Goal: Task Accomplishment & Management: Manage account settings

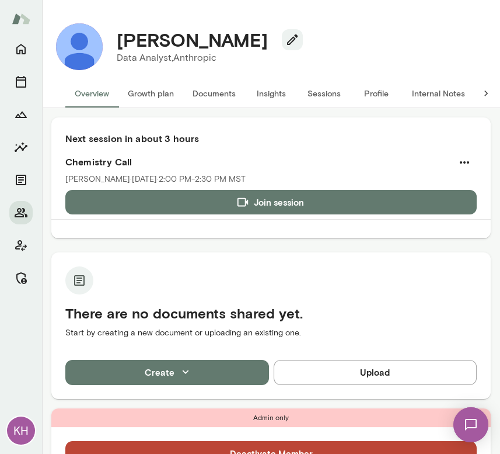
click at [333, 98] on button "Sessions" at bounding box center [324, 93] width 53 height 28
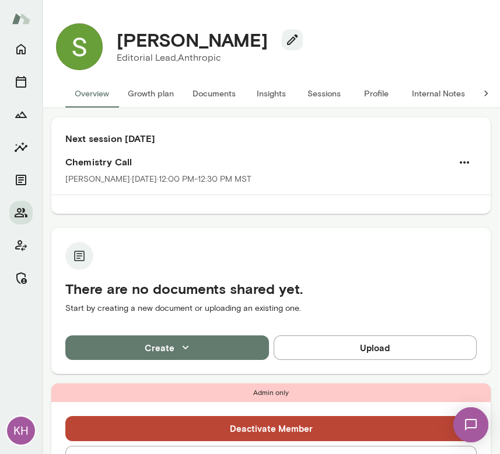
click at [324, 96] on button "Sessions" at bounding box center [324, 93] width 53 height 28
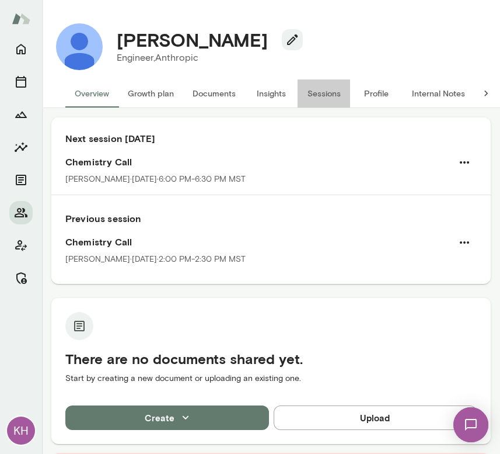
click at [315, 95] on button "Sessions" at bounding box center [324, 93] width 53 height 28
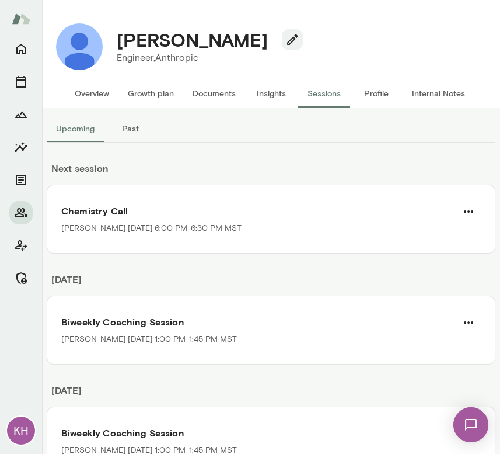
scroll to position [13, 0]
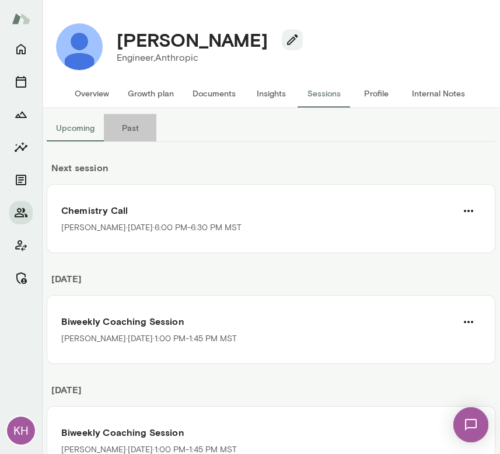
click at [131, 132] on button "Past" at bounding box center [130, 128] width 53 height 28
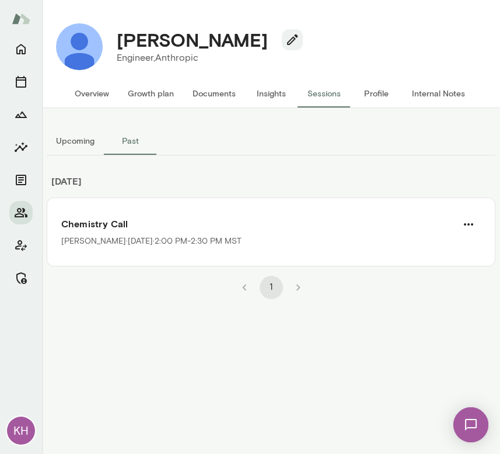
click at [76, 145] on button "Upcoming" at bounding box center [75, 141] width 57 height 28
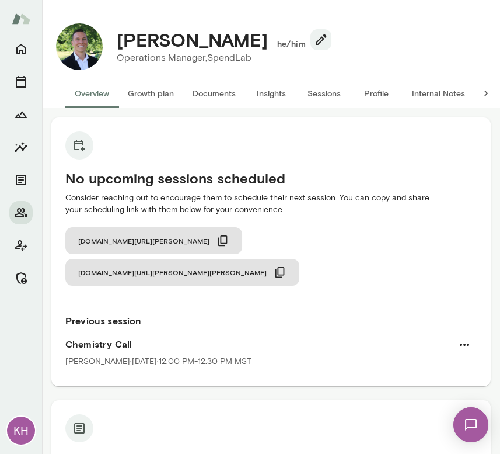
click at [325, 93] on button "Sessions" at bounding box center [324, 93] width 53 height 28
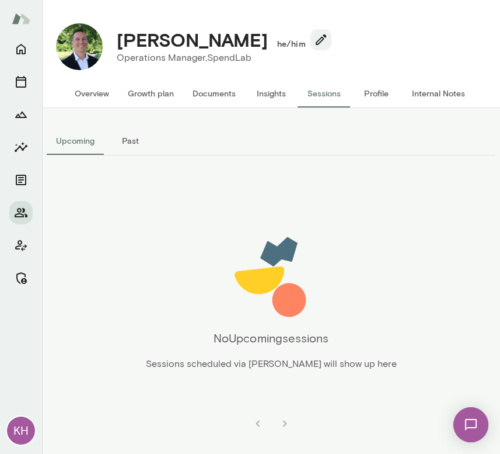
click at [127, 134] on button "Past" at bounding box center [130, 141] width 53 height 28
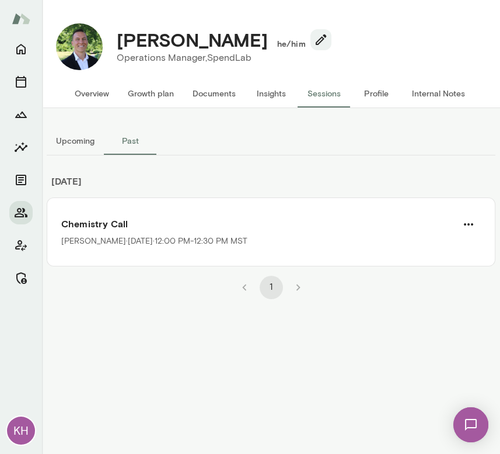
click at [81, 139] on button "Upcoming" at bounding box center [75, 141] width 57 height 28
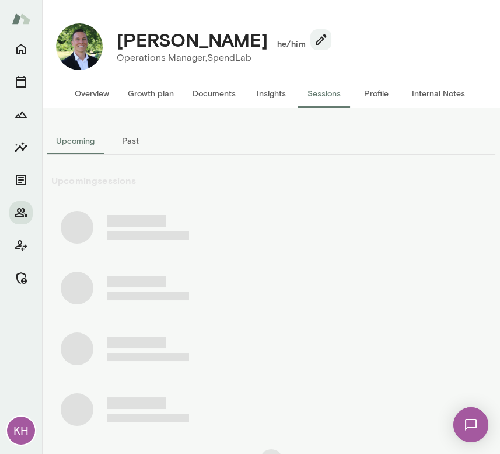
click at [81, 141] on button "Upcoming" at bounding box center [75, 141] width 57 height 28
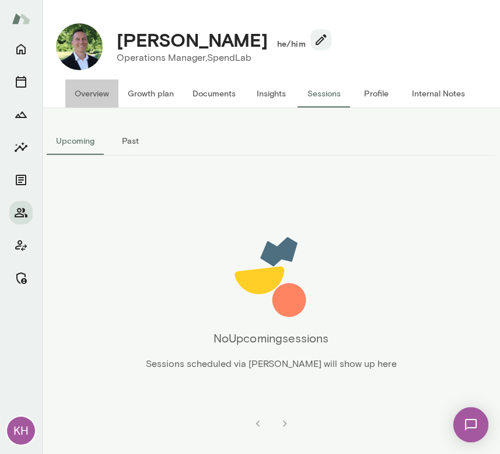
click at [96, 92] on button "Overview" at bounding box center [91, 93] width 53 height 28
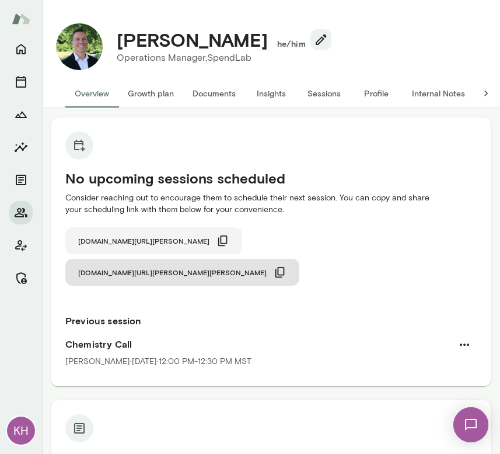
click at [218, 237] on icon "button" at bounding box center [222, 240] width 9 height 11
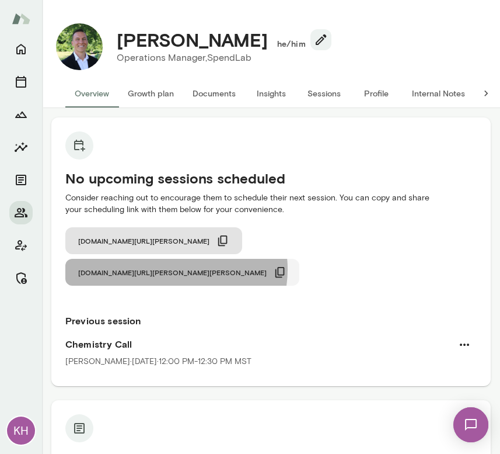
click at [287, 266] on icon "button" at bounding box center [280, 272] width 13 height 13
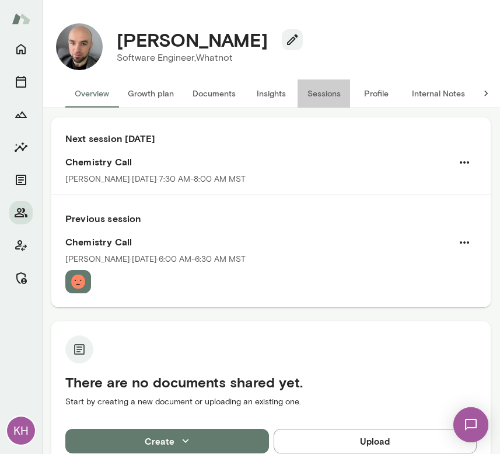
click at [320, 91] on button "Sessions" at bounding box center [324, 93] width 53 height 28
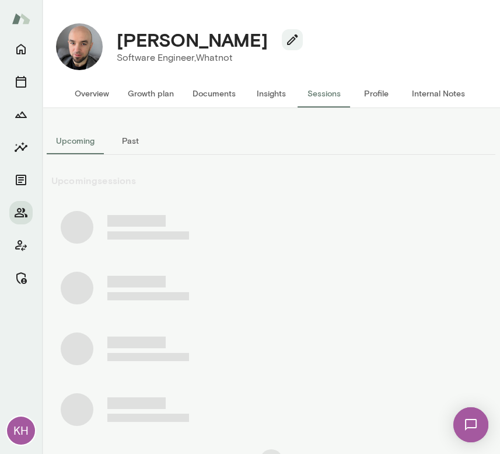
click at [136, 138] on button "Past" at bounding box center [130, 141] width 53 height 28
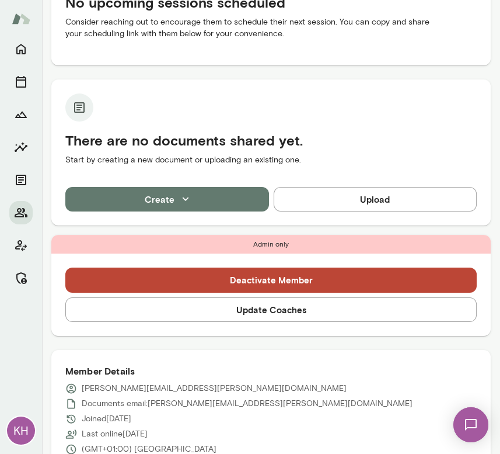
scroll to position [189, 0]
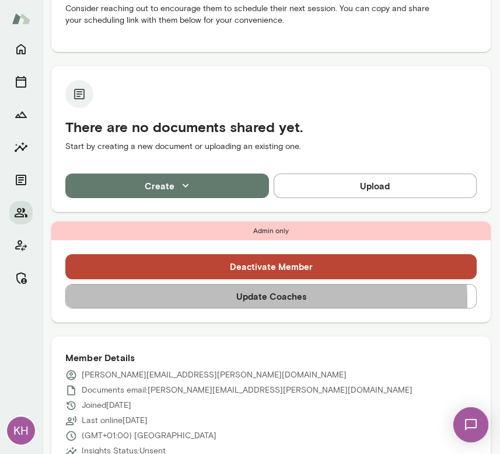
click at [255, 299] on button "Update Coaches" at bounding box center [271, 296] width 412 height 25
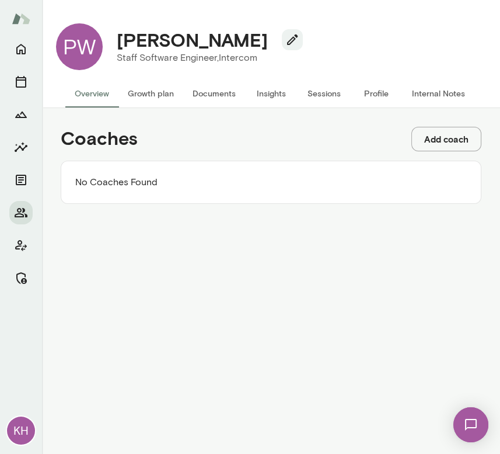
click at [439, 137] on button "Add coach" at bounding box center [447, 139] width 70 height 25
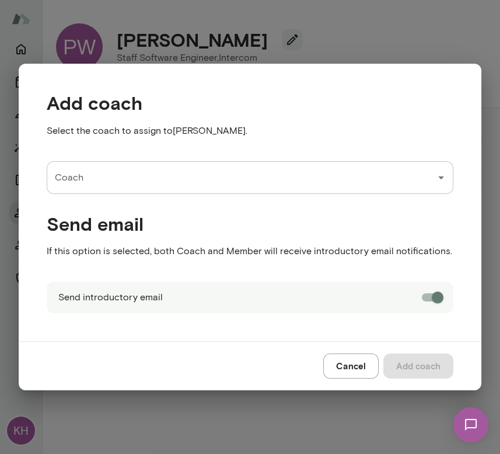
click at [284, 193] on div "Coach" at bounding box center [250, 177] width 407 height 33
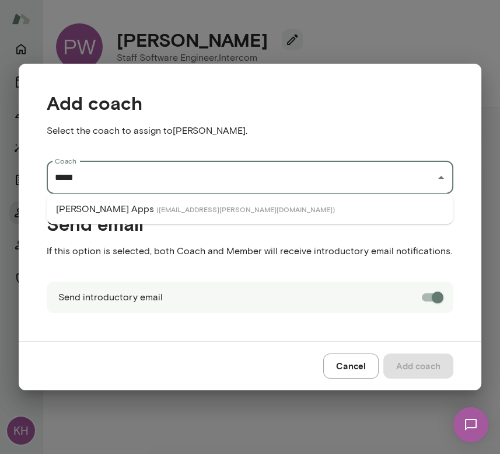
click at [267, 204] on li "Geoff Apps ( geoffapps@mento.co )" at bounding box center [250, 209] width 407 height 21
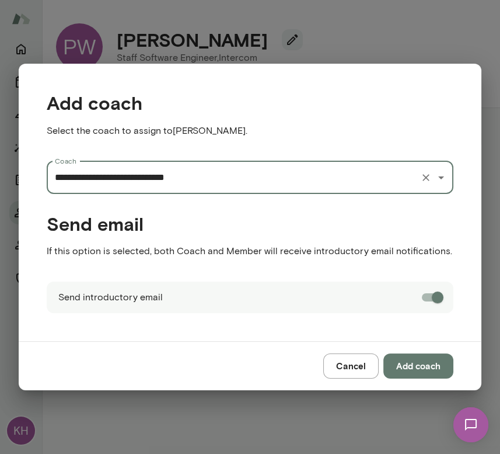
type input "**********"
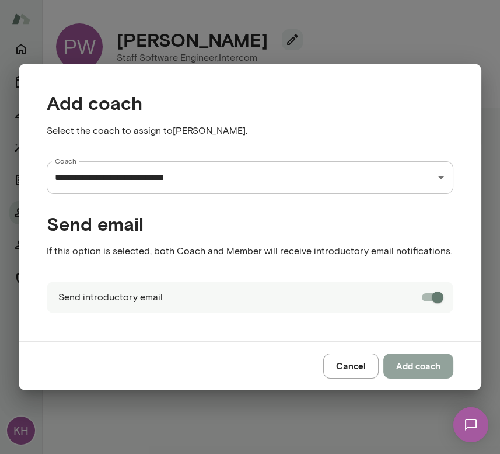
click at [409, 364] on button "Add coach" at bounding box center [419, 365] width 70 height 25
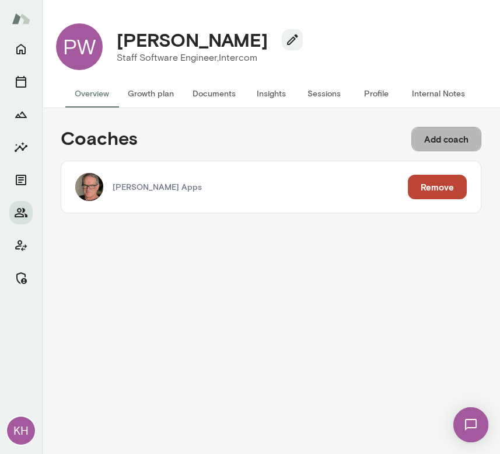
click at [444, 133] on button "Add coach" at bounding box center [447, 139] width 70 height 25
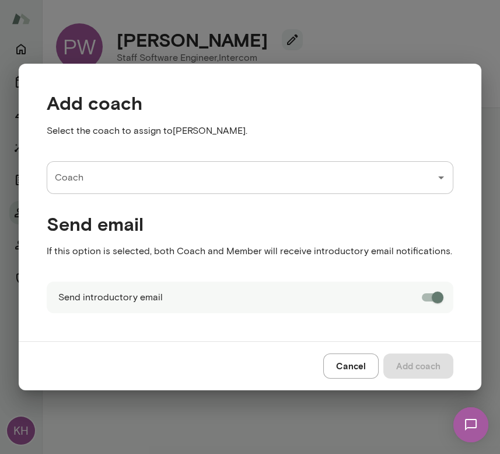
click at [248, 190] on div "Coach" at bounding box center [250, 177] width 407 height 33
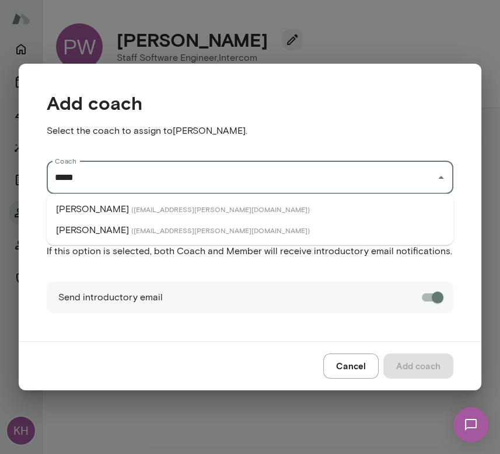
click at [194, 203] on li "Scott Bowie ( scottbowie@mento.co )" at bounding box center [250, 209] width 407 height 21
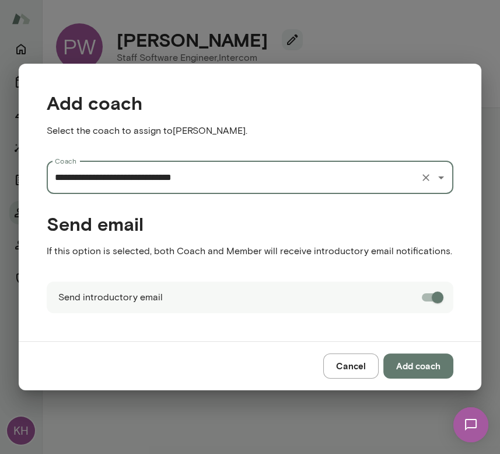
type input "**********"
click at [402, 371] on button "Add coach" at bounding box center [419, 365] width 70 height 25
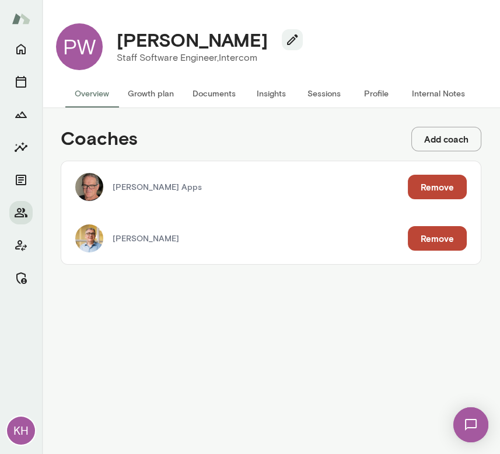
click at [140, 90] on button "Growth plan" at bounding box center [151, 93] width 65 height 28
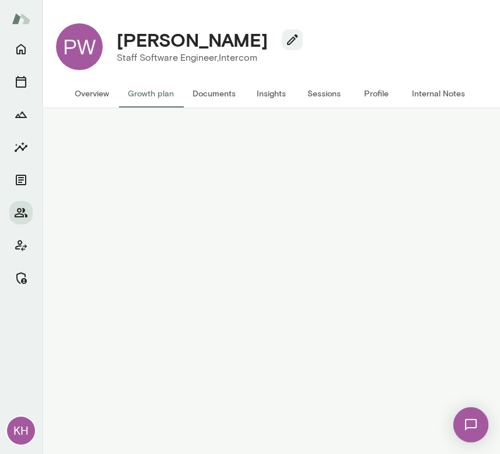
click at [89, 95] on button "Overview" at bounding box center [91, 93] width 53 height 28
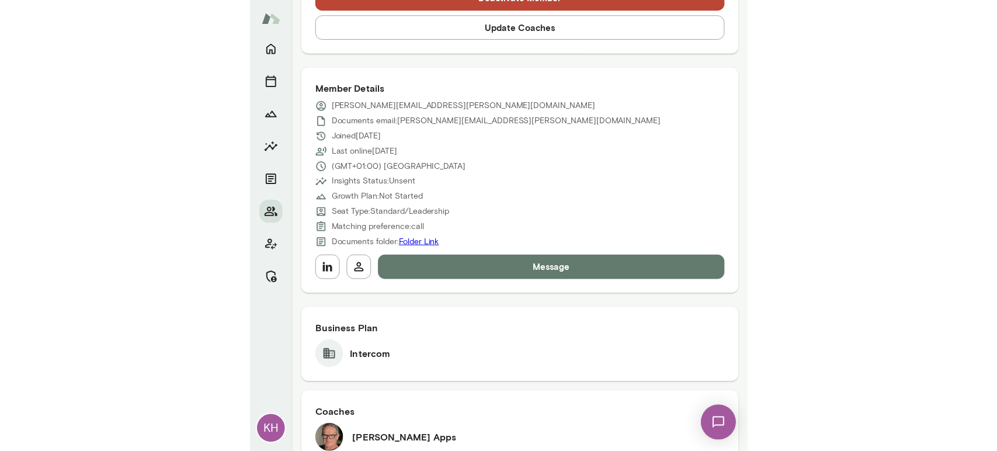
scroll to position [519, 0]
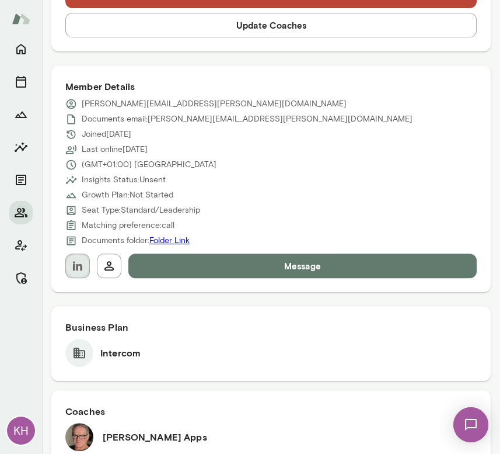
click at [74, 261] on icon "button" at bounding box center [77, 265] width 9 height 9
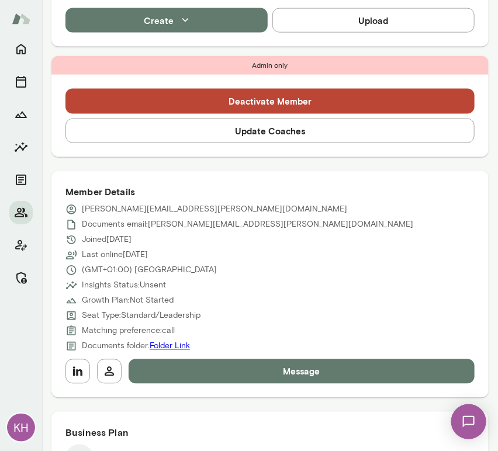
scroll to position [0, 0]
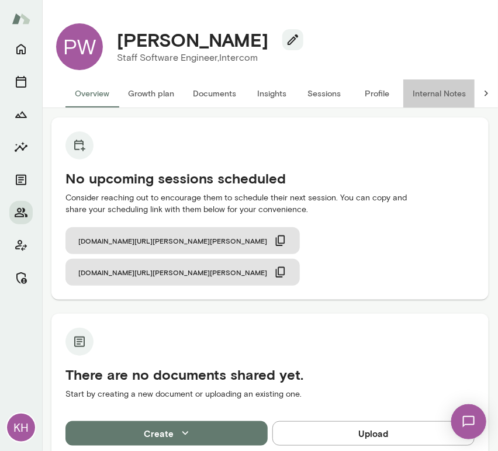
click at [431, 98] on button "Internal Notes" at bounding box center [439, 93] width 72 height 28
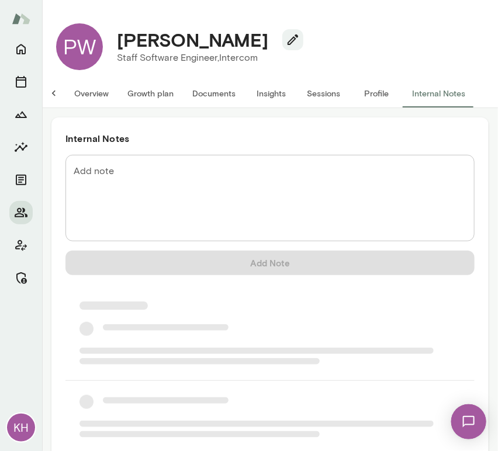
scroll to position [0, 9]
click at [133, 159] on div "* Add note" at bounding box center [269, 198] width 409 height 86
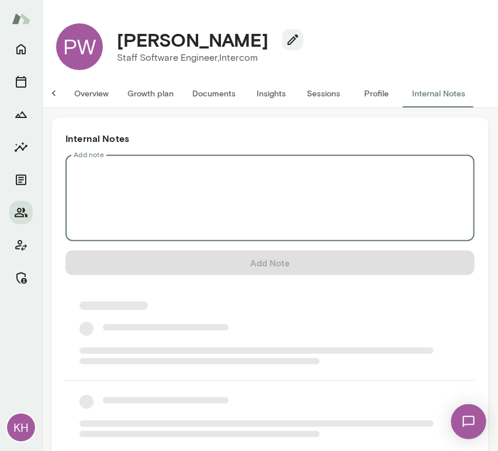
scroll to position [0, 0]
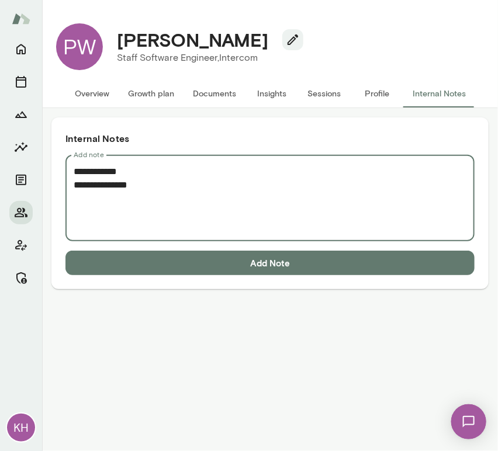
paste textarea "**********"
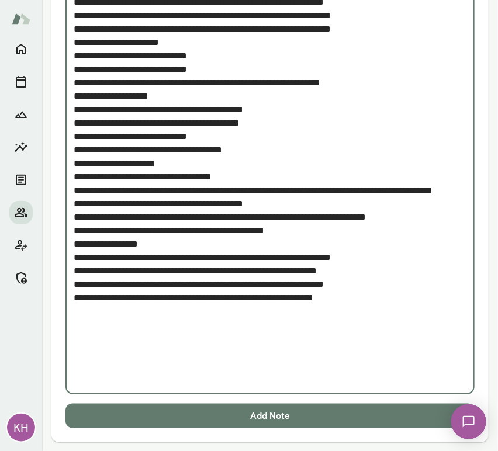
scroll to position [1261, 0]
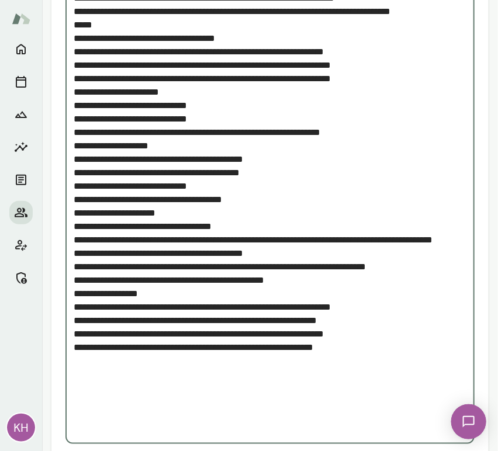
drag, startPoint x: 97, startPoint y: 81, endPoint x: 60, endPoint y: 76, distance: 37.0
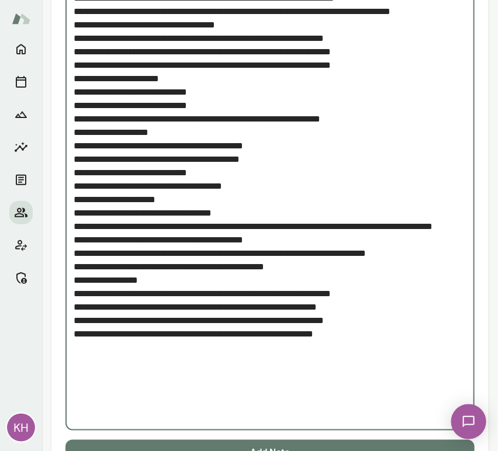
scroll to position [1298, 0]
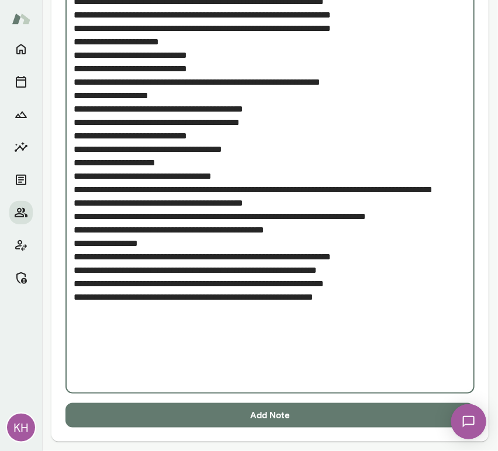
type textarea "**********"
click at [201, 416] on button "Add Note" at bounding box center [269, 415] width 409 height 25
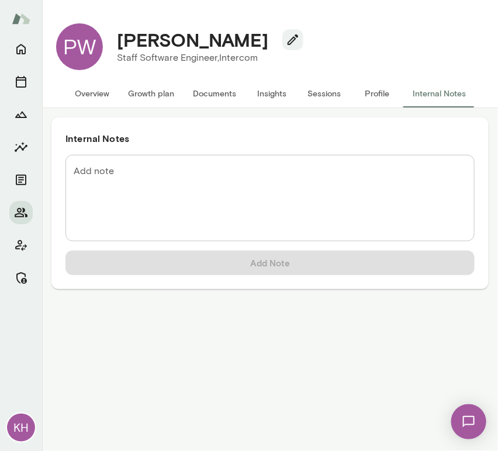
scroll to position [0, 0]
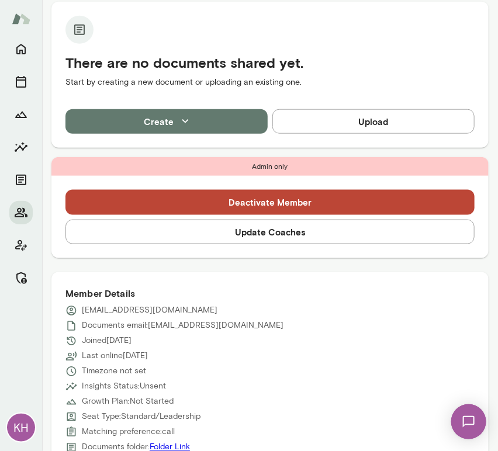
scroll to position [312, 0]
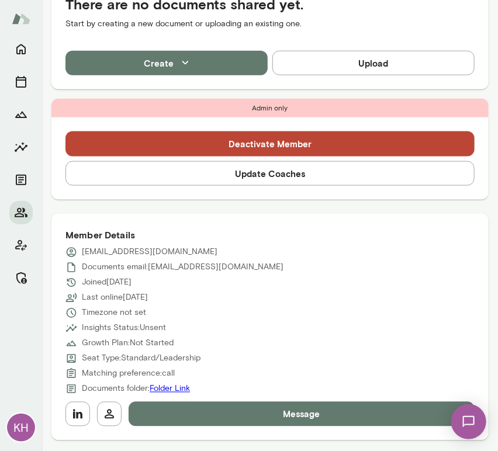
click at [187, 178] on button "Update Coaches" at bounding box center [269, 173] width 409 height 25
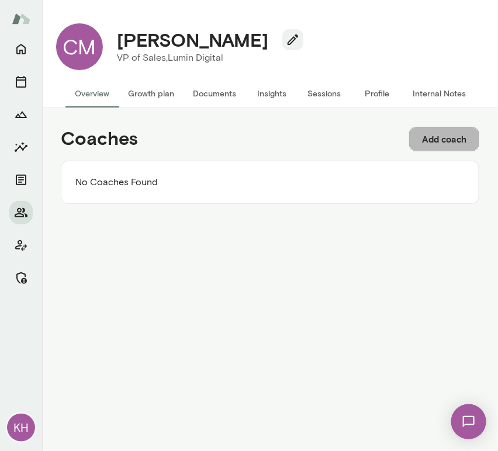
click at [418, 139] on button "Add coach" at bounding box center [444, 139] width 70 height 25
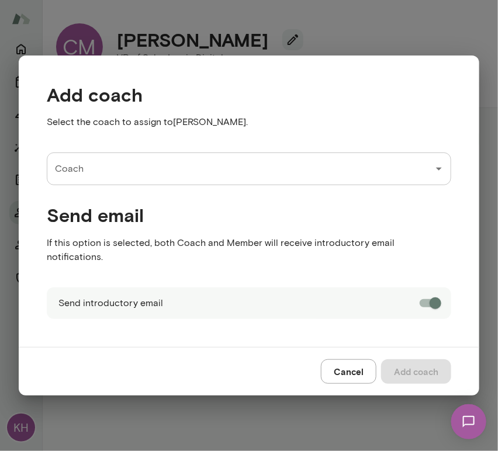
click at [110, 179] on input "Coach" at bounding box center [240, 169] width 376 height 22
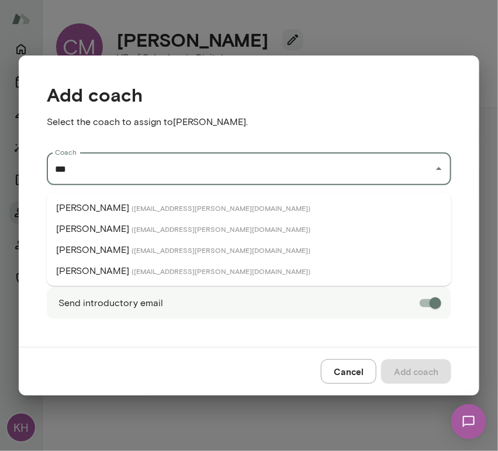
click at [117, 206] on li "Michael Alden ( michaelalden@mento.co )" at bounding box center [249, 207] width 404 height 21
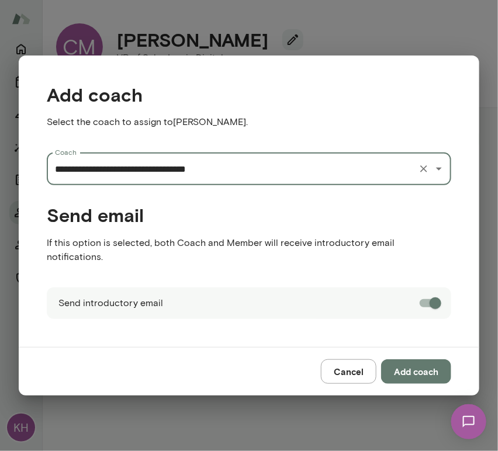
type input "**********"
click at [429, 361] on button "Add coach" at bounding box center [416, 371] width 70 height 25
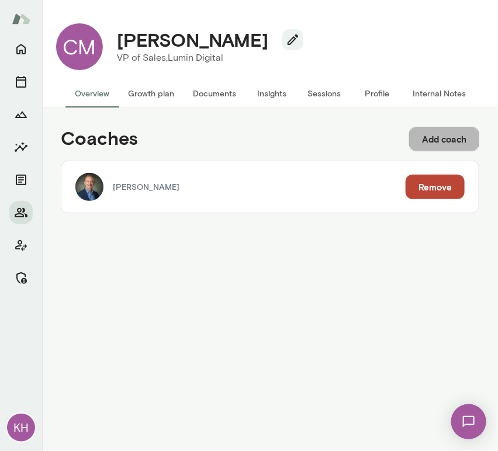
click at [444, 136] on button "Add coach" at bounding box center [444, 139] width 70 height 25
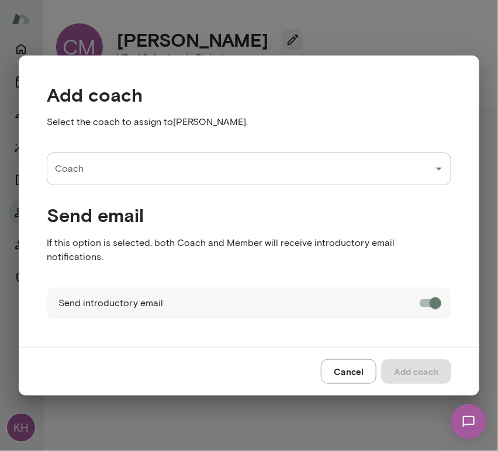
click at [160, 180] on input "Coach" at bounding box center [240, 169] width 376 height 22
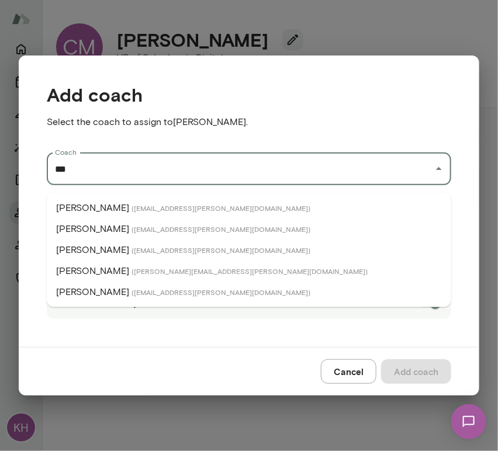
click at [138, 211] on span "( jonfraser@mento.co )" at bounding box center [220, 207] width 179 height 9
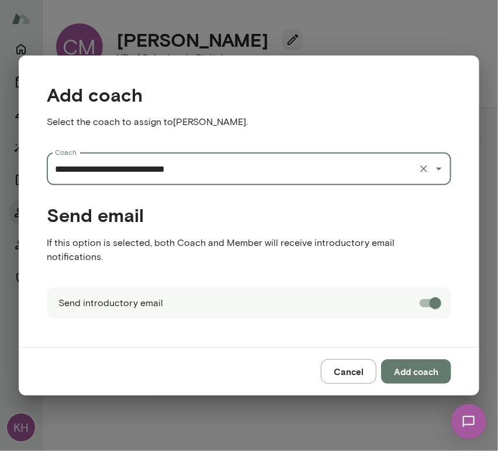
type input "**********"
click at [399, 366] on button "Add coach" at bounding box center [416, 371] width 70 height 25
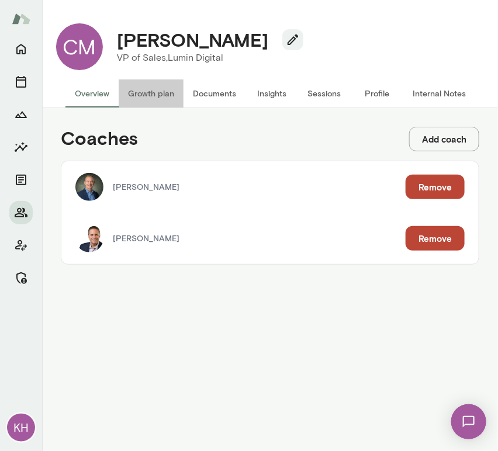
click at [140, 93] on button "Growth plan" at bounding box center [151, 93] width 65 height 28
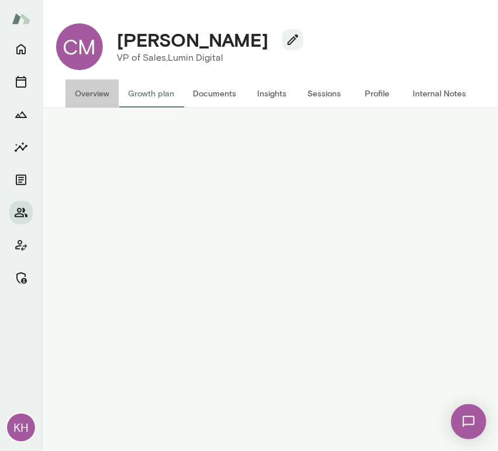
click at [86, 92] on button "Overview" at bounding box center [91, 93] width 53 height 28
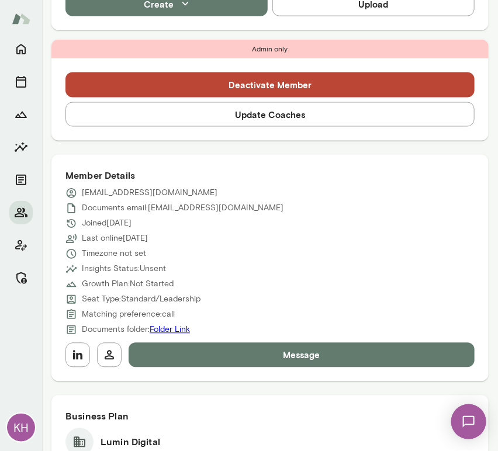
scroll to position [430, 0]
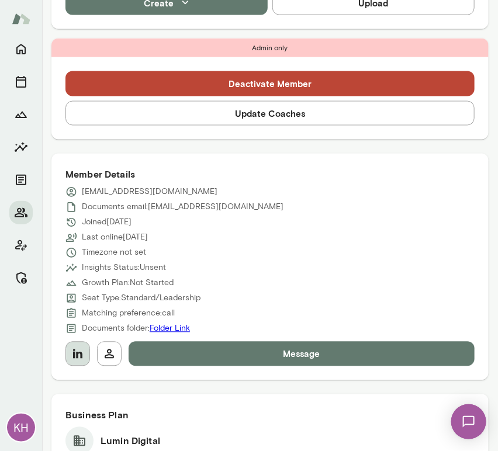
click at [74, 349] on icon "button" at bounding box center [77, 353] width 9 height 9
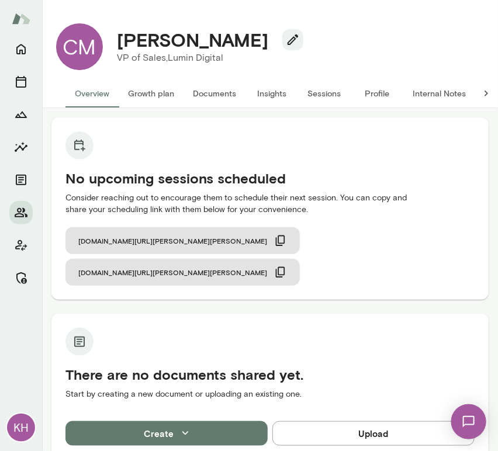
click at [426, 89] on button "Internal Notes" at bounding box center [439, 93] width 72 height 28
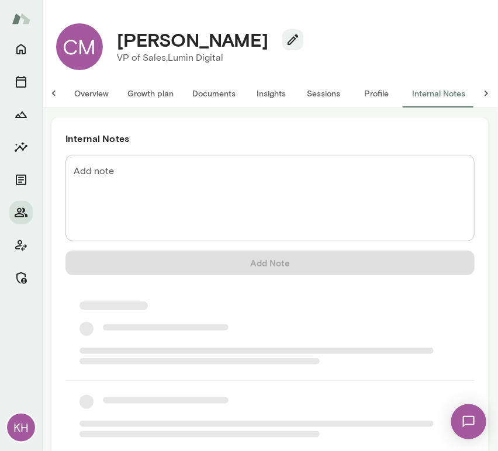
scroll to position [0, 9]
click at [165, 167] on textarea "Add note" at bounding box center [270, 198] width 392 height 67
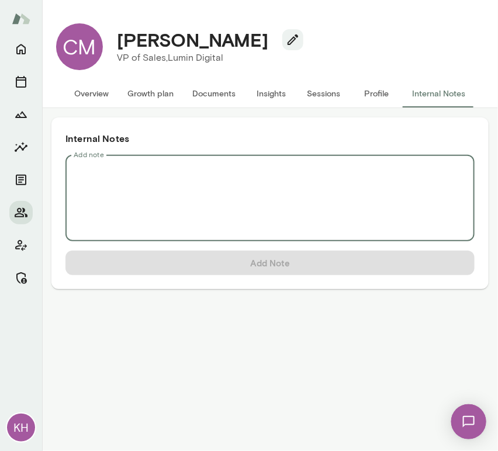
scroll to position [0, 0]
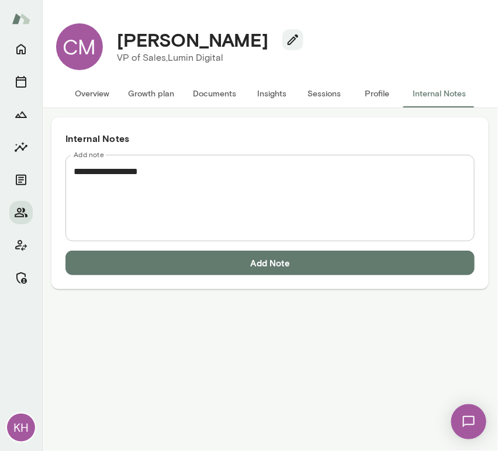
click at [97, 190] on textarea "**********" at bounding box center [270, 198] width 392 height 67
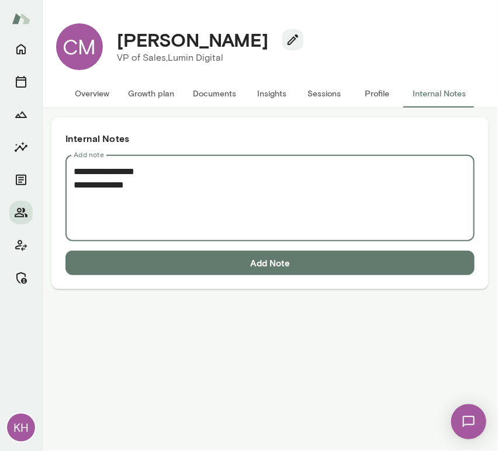
paste textarea "**********"
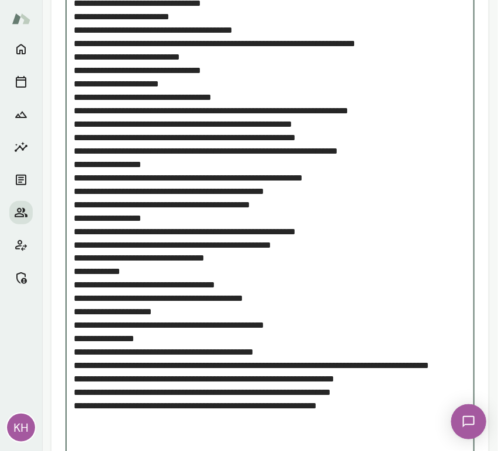
scroll to position [1500, 0]
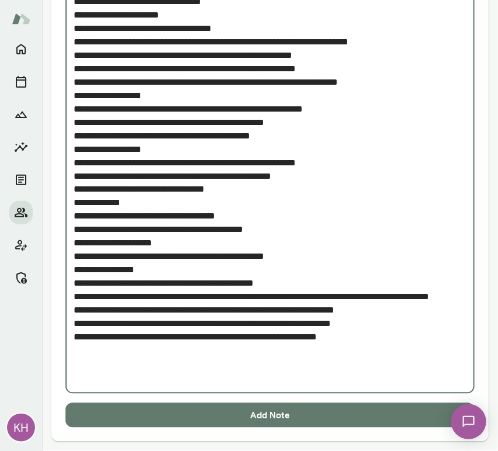
type textarea "**********"
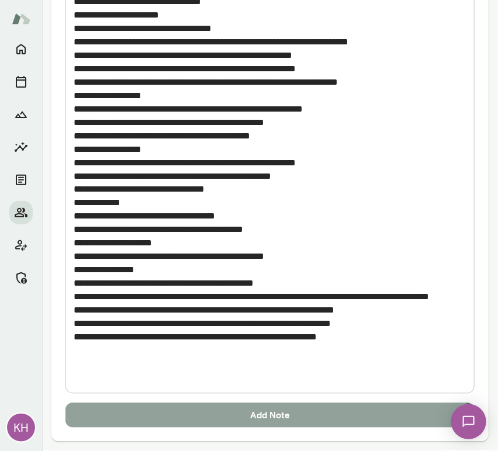
click at [197, 413] on button "Add Note" at bounding box center [269, 415] width 409 height 25
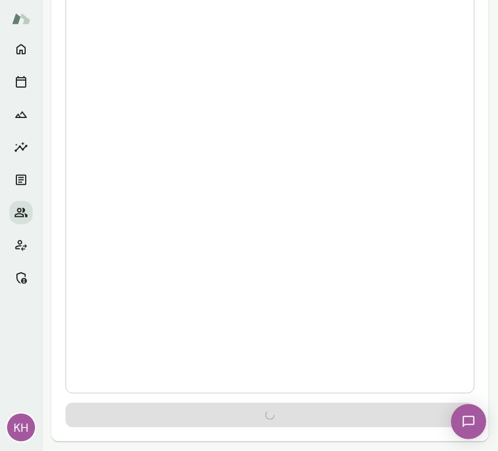
scroll to position [0, 0]
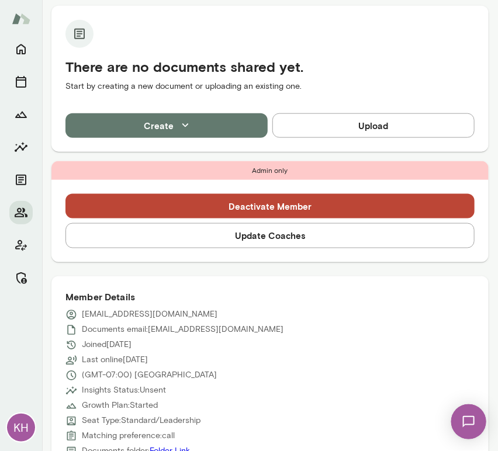
scroll to position [261, 0]
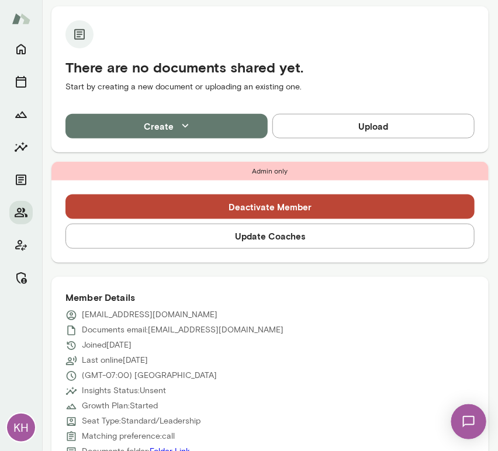
click at [152, 231] on button "Update Coaches" at bounding box center [269, 236] width 409 height 25
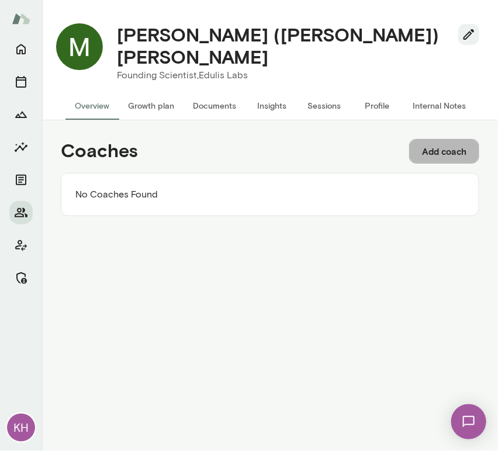
click at [448, 139] on button "Add coach" at bounding box center [444, 151] width 70 height 25
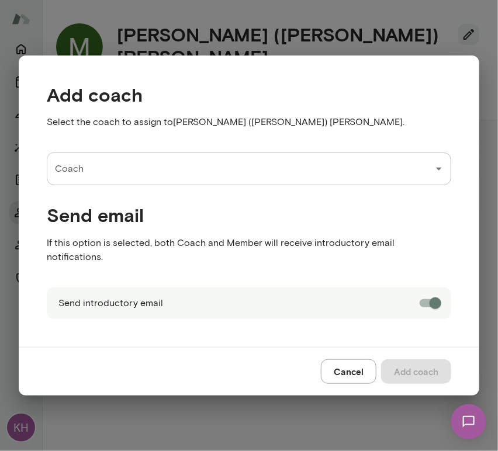
click at [76, 178] on div "Coach Coach" at bounding box center [249, 168] width 404 height 33
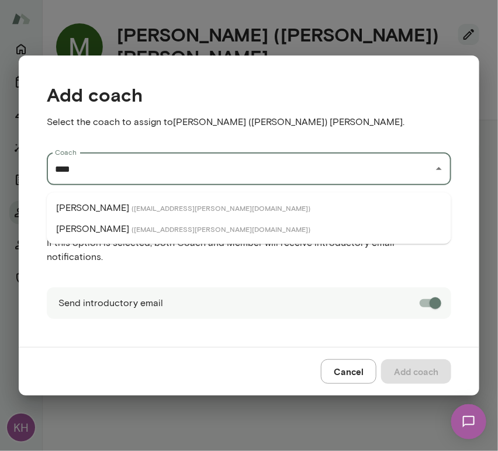
click at [95, 228] on p "[PERSON_NAME]" at bounding box center [92, 229] width 73 height 14
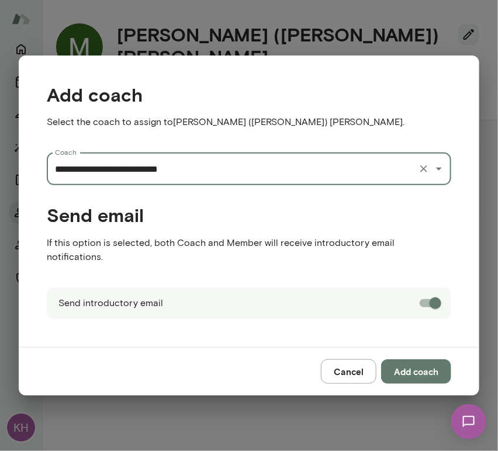
type input "**********"
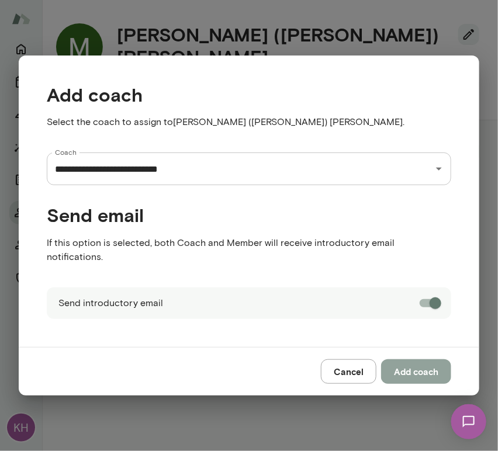
click at [406, 373] on button "Add coach" at bounding box center [416, 371] width 70 height 25
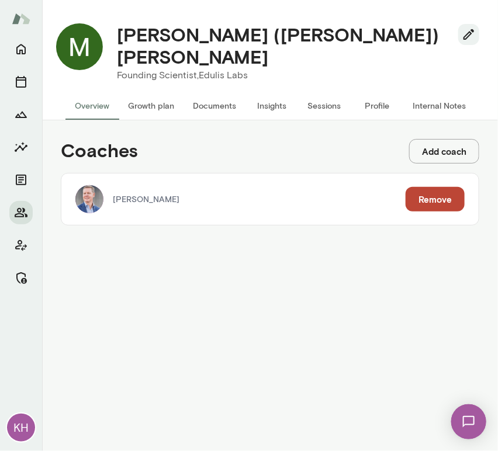
click at [441, 140] on button "Add coach" at bounding box center [444, 151] width 70 height 25
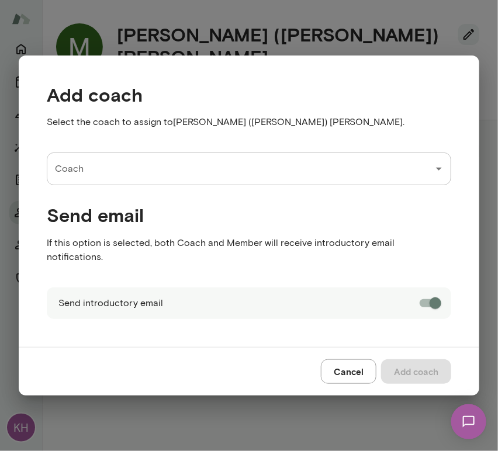
click at [207, 179] on input "Coach" at bounding box center [240, 169] width 376 height 22
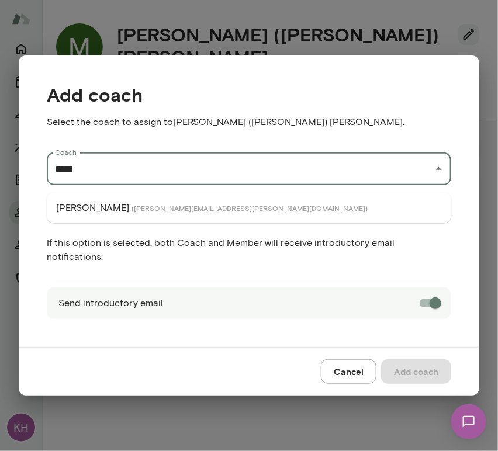
click at [206, 210] on li "Derrick Mar ( derrickmar@mento.co )" at bounding box center [249, 207] width 404 height 21
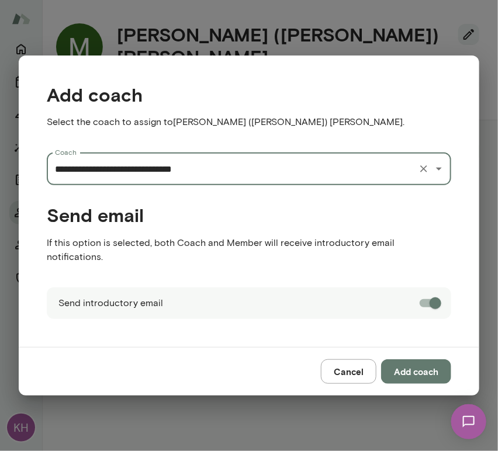
type input "**********"
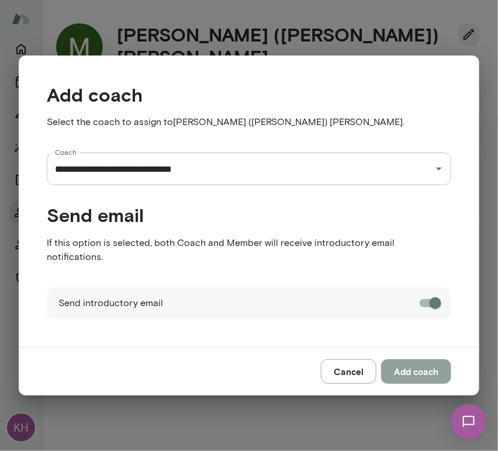
click at [402, 368] on button "Add coach" at bounding box center [416, 371] width 70 height 25
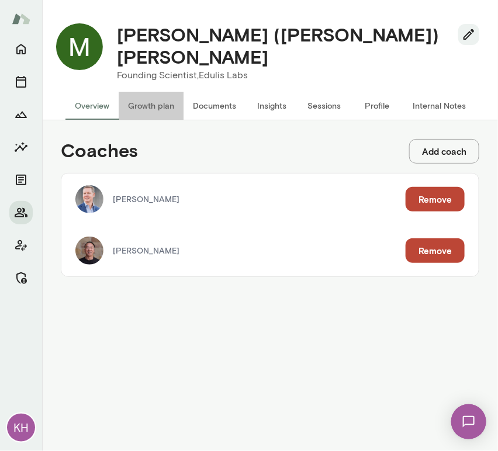
click at [144, 95] on button "Growth plan" at bounding box center [151, 106] width 65 height 28
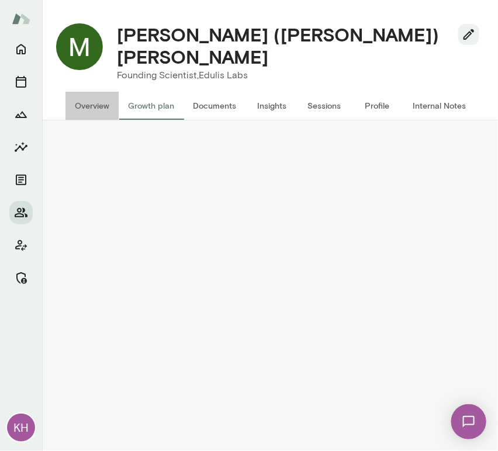
click at [86, 92] on button "Overview" at bounding box center [91, 106] width 53 height 28
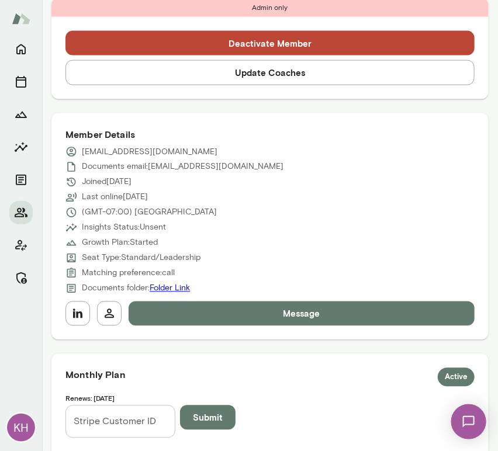
scroll to position [397, 0]
click at [78, 307] on icon "button" at bounding box center [78, 314] width 14 height 14
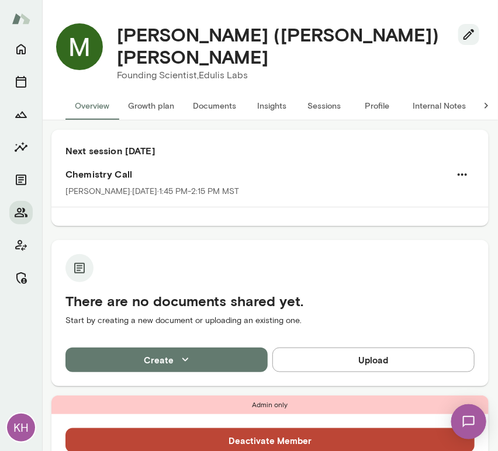
click at [318, 102] on button "Sessions" at bounding box center [324, 106] width 53 height 28
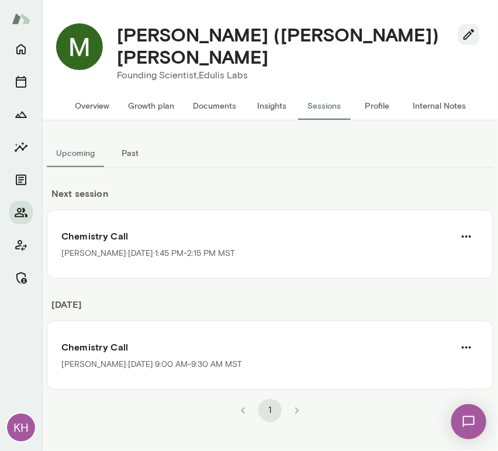
click at [432, 92] on button "Internal Notes" at bounding box center [439, 106] width 72 height 28
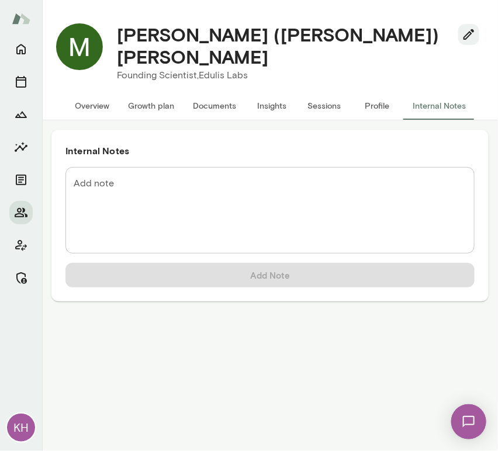
click at [144, 176] on textarea "Add note" at bounding box center [270, 209] width 392 height 67
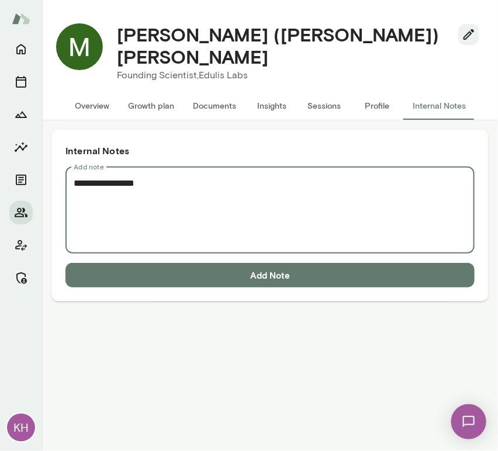
paste textarea "**********"
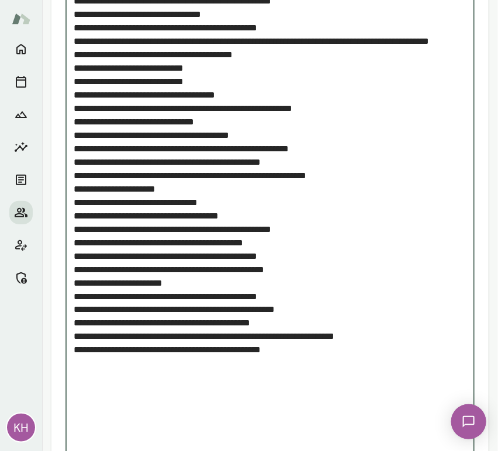
scroll to position [1445, 0]
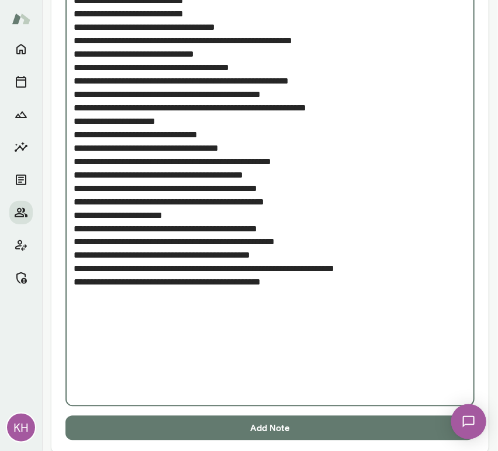
type textarea "**********"
click at [200, 416] on button "Add Note" at bounding box center [269, 428] width 409 height 25
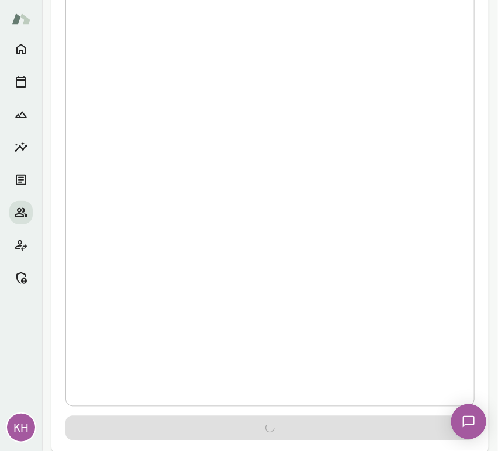
scroll to position [0, 0]
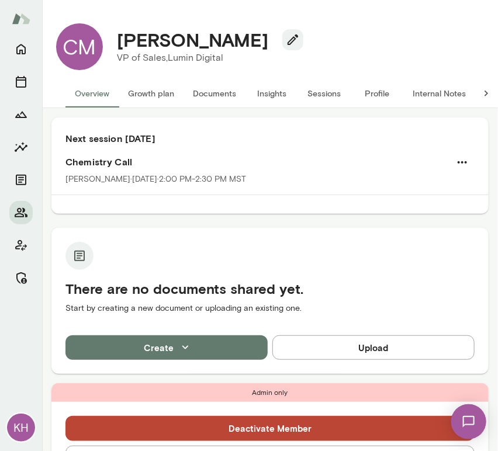
click at [322, 94] on button "Sessions" at bounding box center [324, 93] width 53 height 28
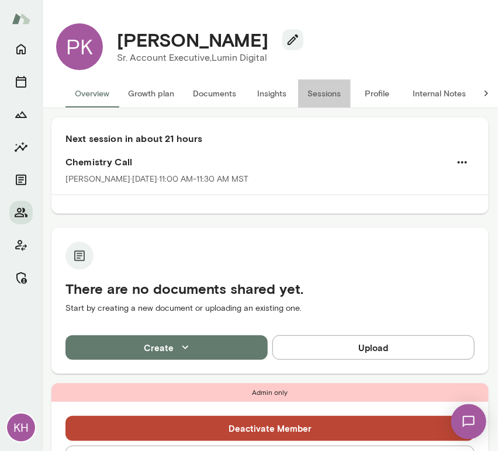
click at [326, 100] on button "Sessions" at bounding box center [324, 93] width 53 height 28
